Goal: Transaction & Acquisition: Obtain resource

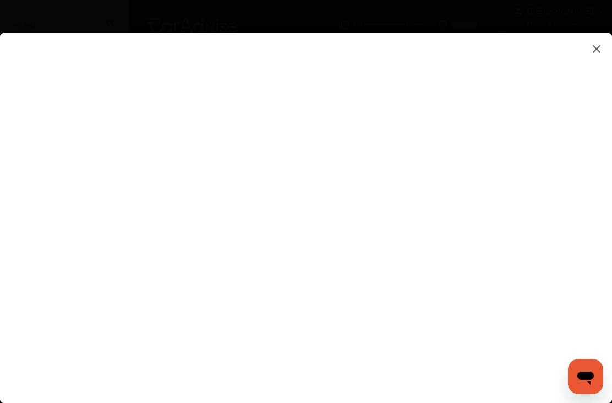
click at [602, 254] on flutter-view at bounding box center [306, 224] width 612 height 383
click at [603, 46] on img at bounding box center [596, 49] width 13 height 14
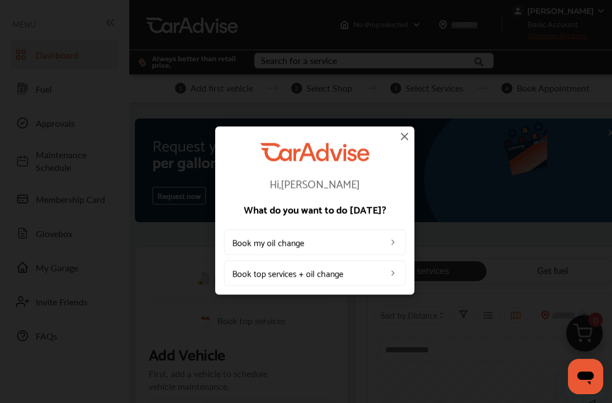
click at [405, 140] on img at bounding box center [404, 135] width 13 height 13
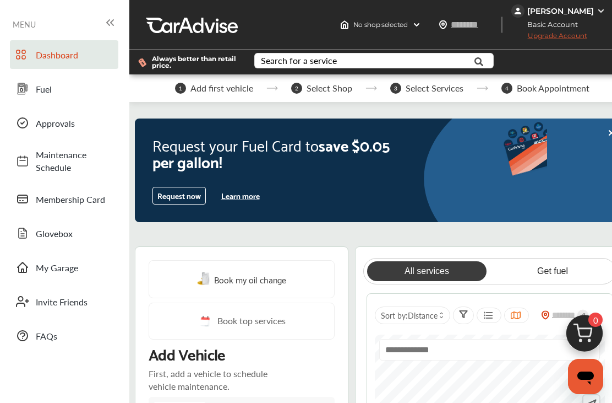
click at [42, 87] on span "Fuel" at bounding box center [74, 89] width 77 height 13
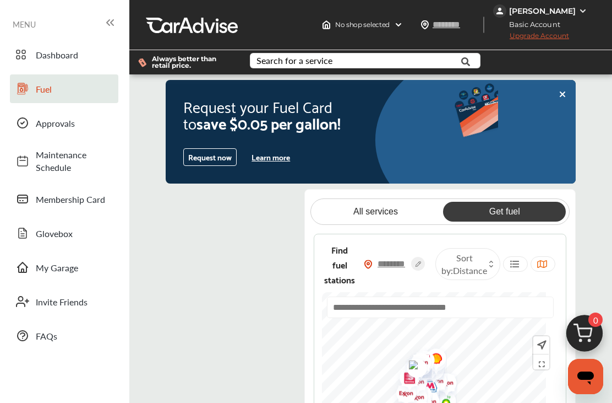
click at [404, 269] on input "text" at bounding box center [392, 264] width 39 height 12
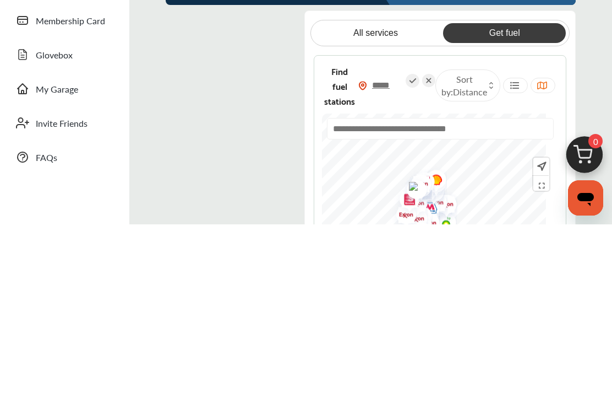
scroll to position [178, 0]
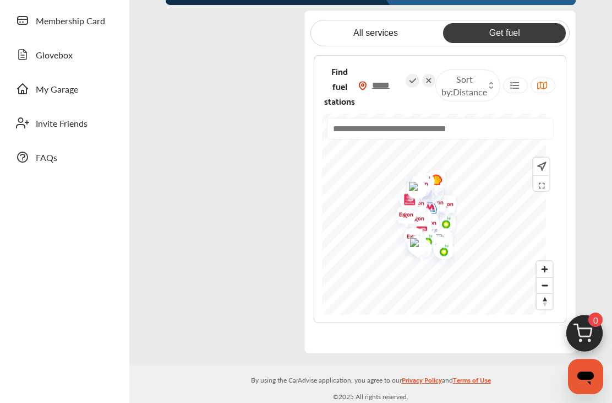
type input "*****"
click at [463, 137] on input "text" at bounding box center [440, 128] width 227 height 21
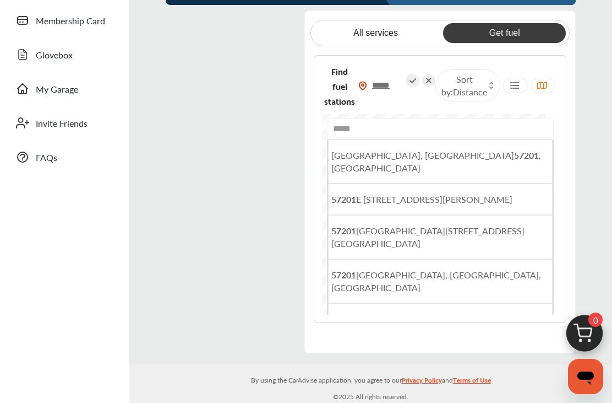
click at [453, 168] on li "[GEOGRAPHIC_DATA]" at bounding box center [440, 161] width 225 height 44
type input "**********"
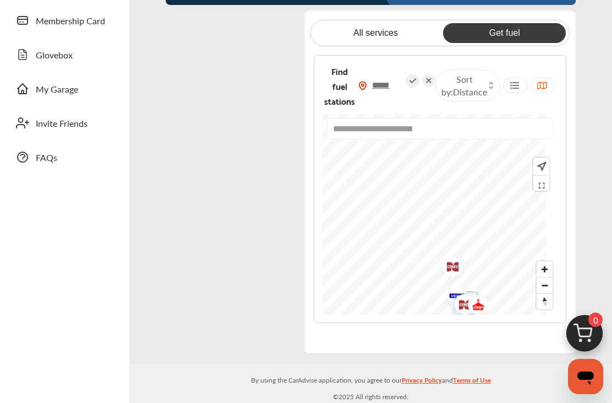
click at [93, 20] on span "Membership Card" at bounding box center [74, 20] width 77 height 13
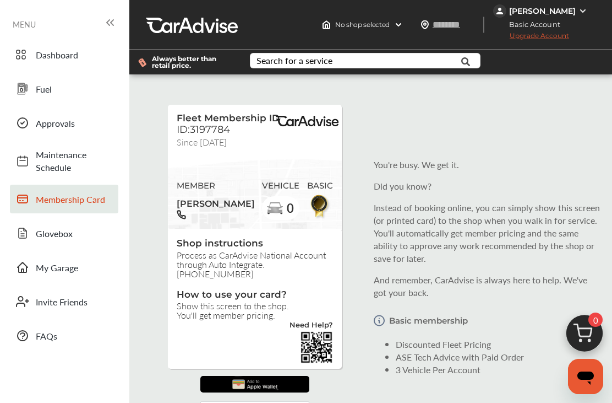
click at [585, 9] on img at bounding box center [583, 11] width 9 height 9
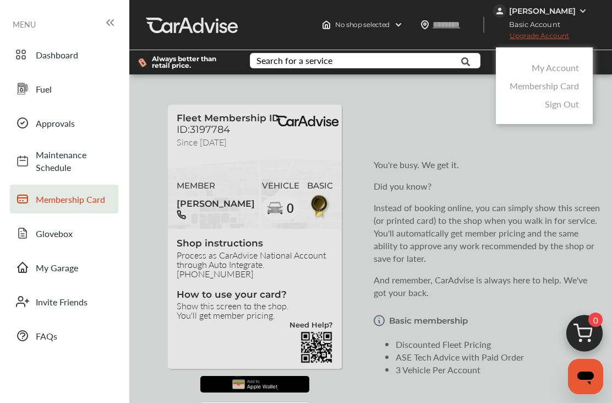
click at [574, 68] on link "My Account" at bounding box center [555, 67] width 47 height 13
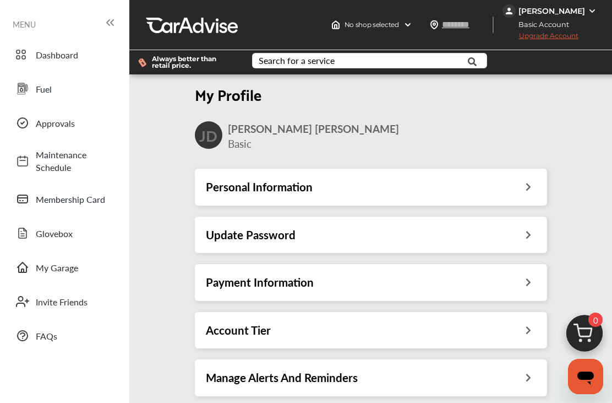
click at [590, 8] on img at bounding box center [592, 11] width 9 height 9
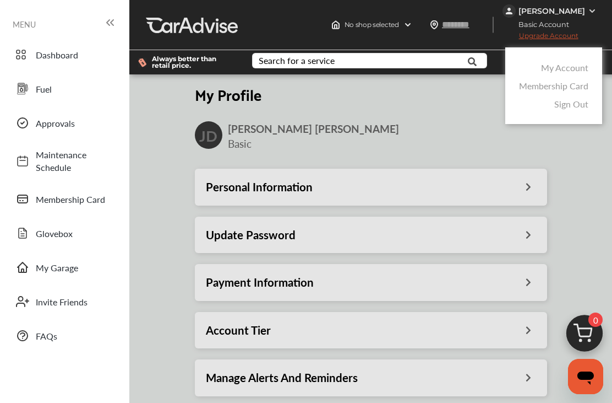
click at [579, 107] on link "Sign Out" at bounding box center [572, 103] width 34 height 13
